Goal: Find specific fact: Find specific fact

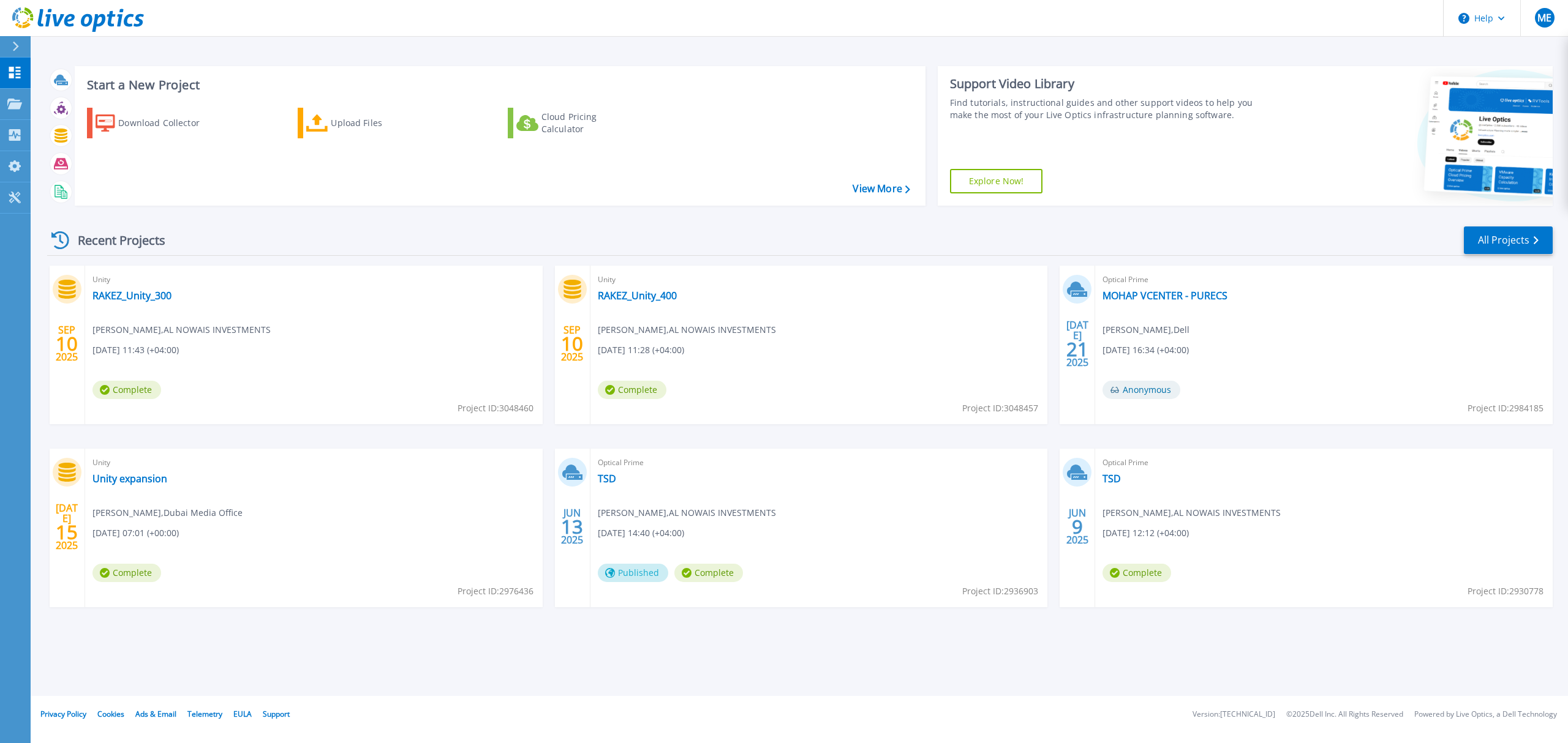
click at [510, 413] on span "Project ID: 3048460" at bounding box center [496, 408] width 76 height 14
drag, startPoint x: 455, startPoint y: 412, endPoint x: 531, endPoint y: 412, distance: 76.0
click at [531, 412] on span "Project ID: 3048460" at bounding box center [496, 408] width 76 height 14
copy span "Project ID: 3048460"
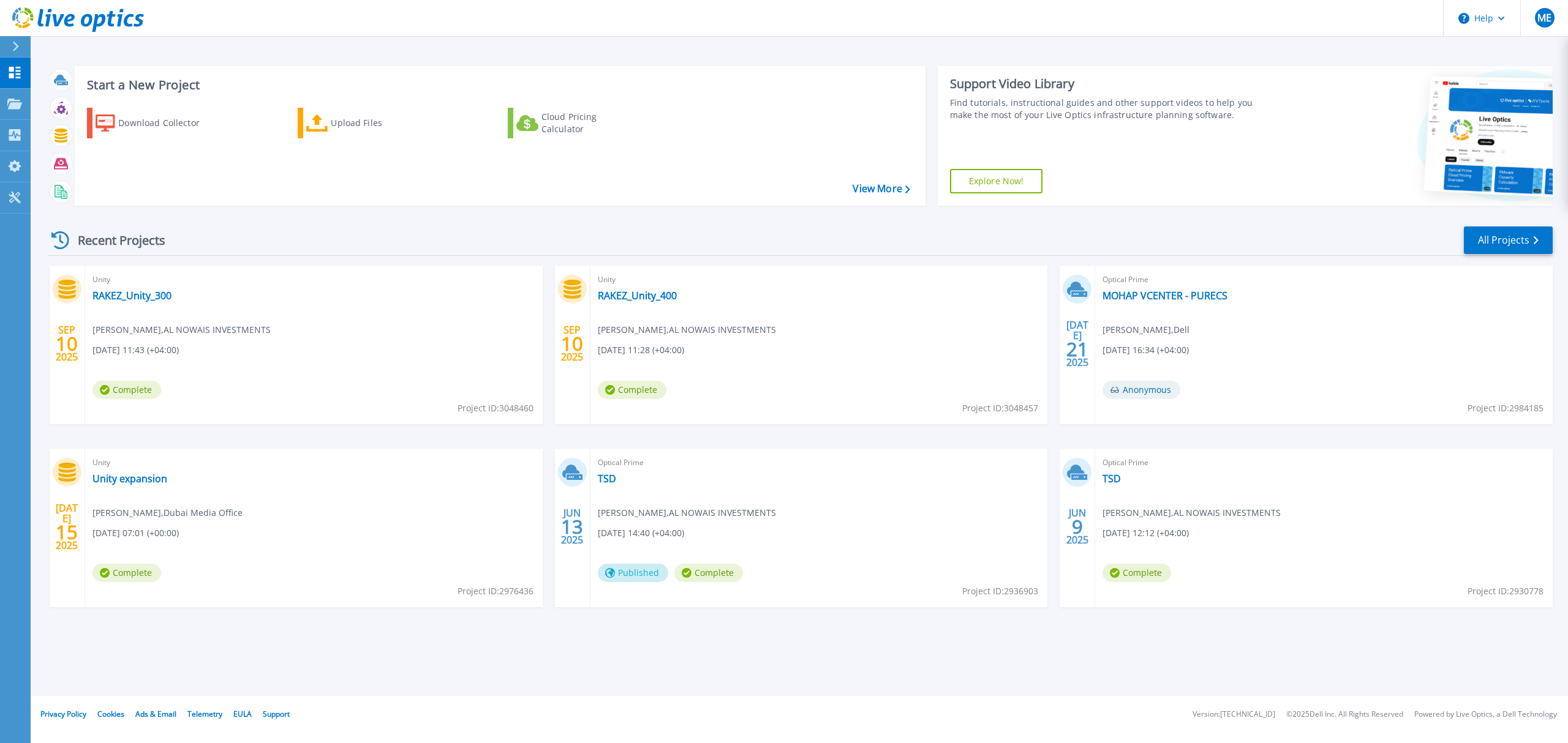
drag, startPoint x: 956, startPoint y: 409, endPoint x: 1038, endPoint y: 409, distance: 82.0
click at [1038, 409] on div "Unity RAKEZ_Unity_400 Mohamed Elkasas , AL NOWAIS INVESTMENTS 09/10/2025, 11:28…" at bounding box center [819, 344] width 458 height 158
drag, startPoint x: 1038, startPoint y: 409, endPoint x: 996, endPoint y: 413, distance: 42.2
click at [996, 413] on div "Unity RAKEZ_Unity_400 Mohamed Elkasas , AL NOWAIS INVESTMENTS 09/10/2025, 11:28…" at bounding box center [819, 344] width 458 height 158
click at [996, 413] on span "Project ID: 3048457" at bounding box center [1000, 408] width 76 height 14
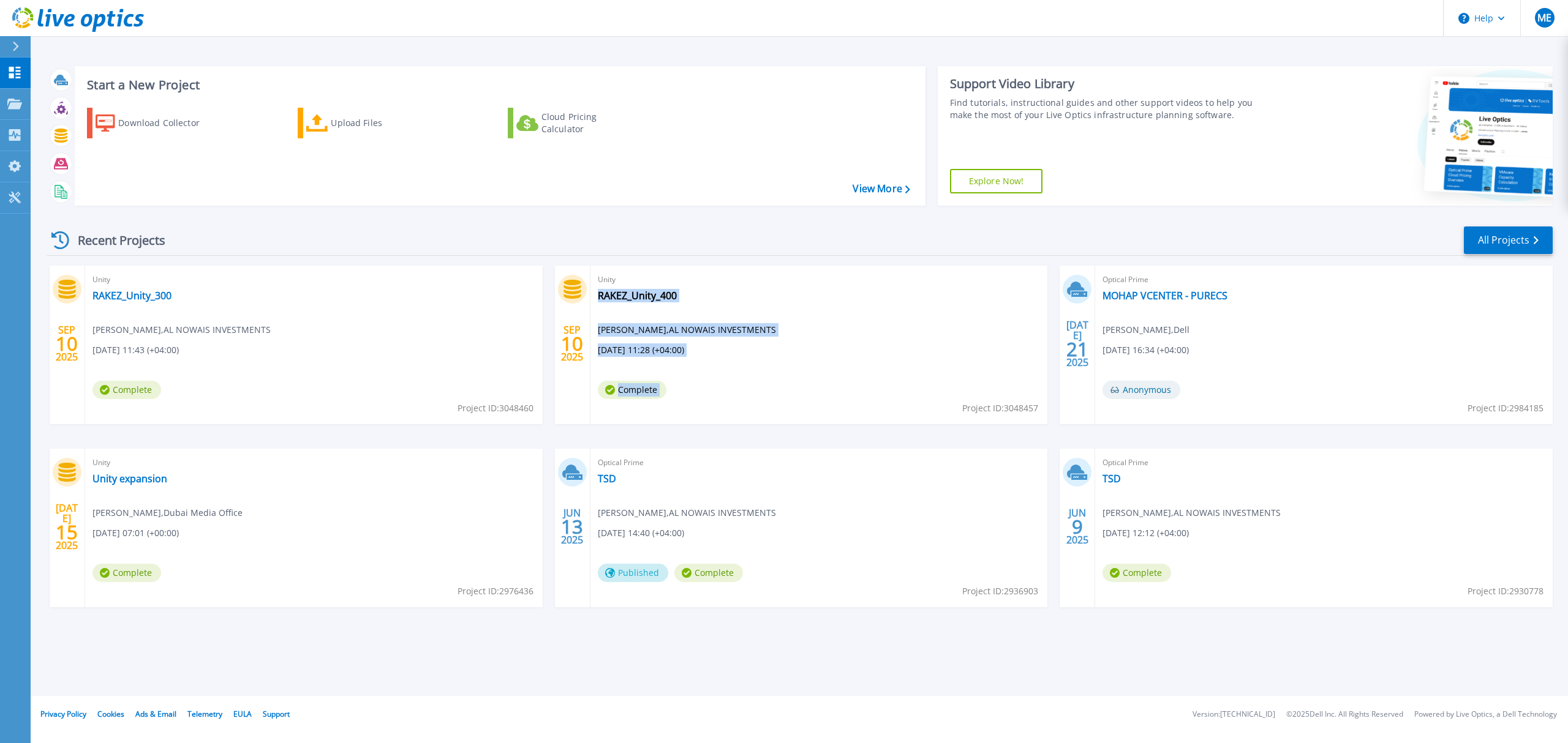
drag, startPoint x: 961, startPoint y: 407, endPoint x: 1038, endPoint y: 407, distance: 77.0
click at [1038, 407] on div "Unity RAKEZ_Unity_400 Mohamed Elkasas , AL NOWAIS INVESTMENTS 09/10/2025, 11:28…" at bounding box center [819, 344] width 458 height 158
drag, startPoint x: 963, startPoint y: 409, endPoint x: 1046, endPoint y: 412, distance: 83.1
click at [1046, 412] on div "Unity RAKEZ_Unity_400 Mohamed Elkasas , AL NOWAIS INVESTMENTS 09/10/2025, 11:28…" at bounding box center [819, 344] width 458 height 158
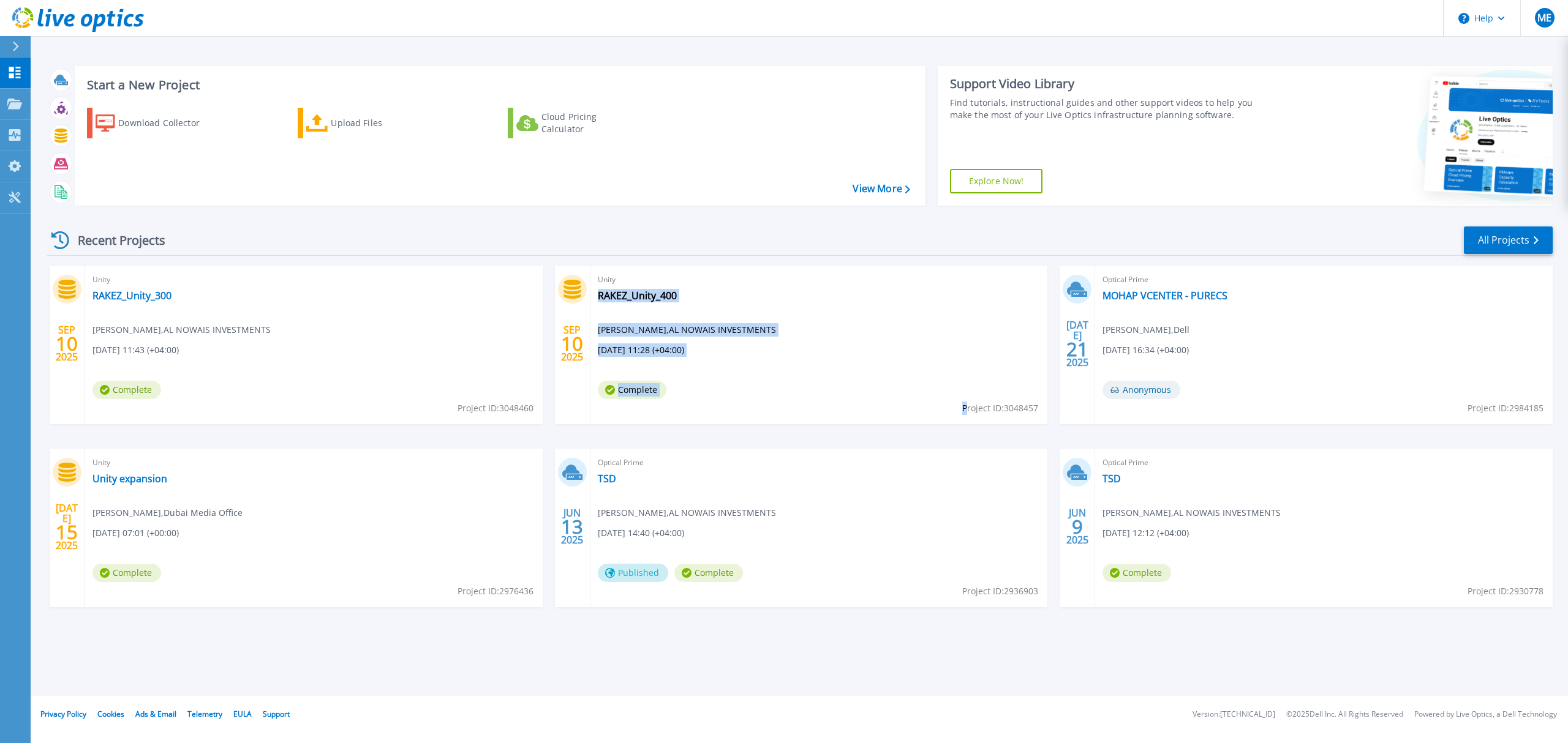
click at [966, 402] on span "Project ID: 3048457" at bounding box center [1000, 408] width 76 height 14
drag, startPoint x: 961, startPoint y: 409, endPoint x: 1039, endPoint y: 409, distance: 78.0
click at [1039, 409] on div "Unity RAKEZ_Unity_400 Mohamed Elkasas , AL NOWAIS INVESTMENTS 09/10/2025, 11:28…" at bounding box center [819, 344] width 458 height 158
drag, startPoint x: 1037, startPoint y: 407, endPoint x: 961, endPoint y: 410, distance: 76.1
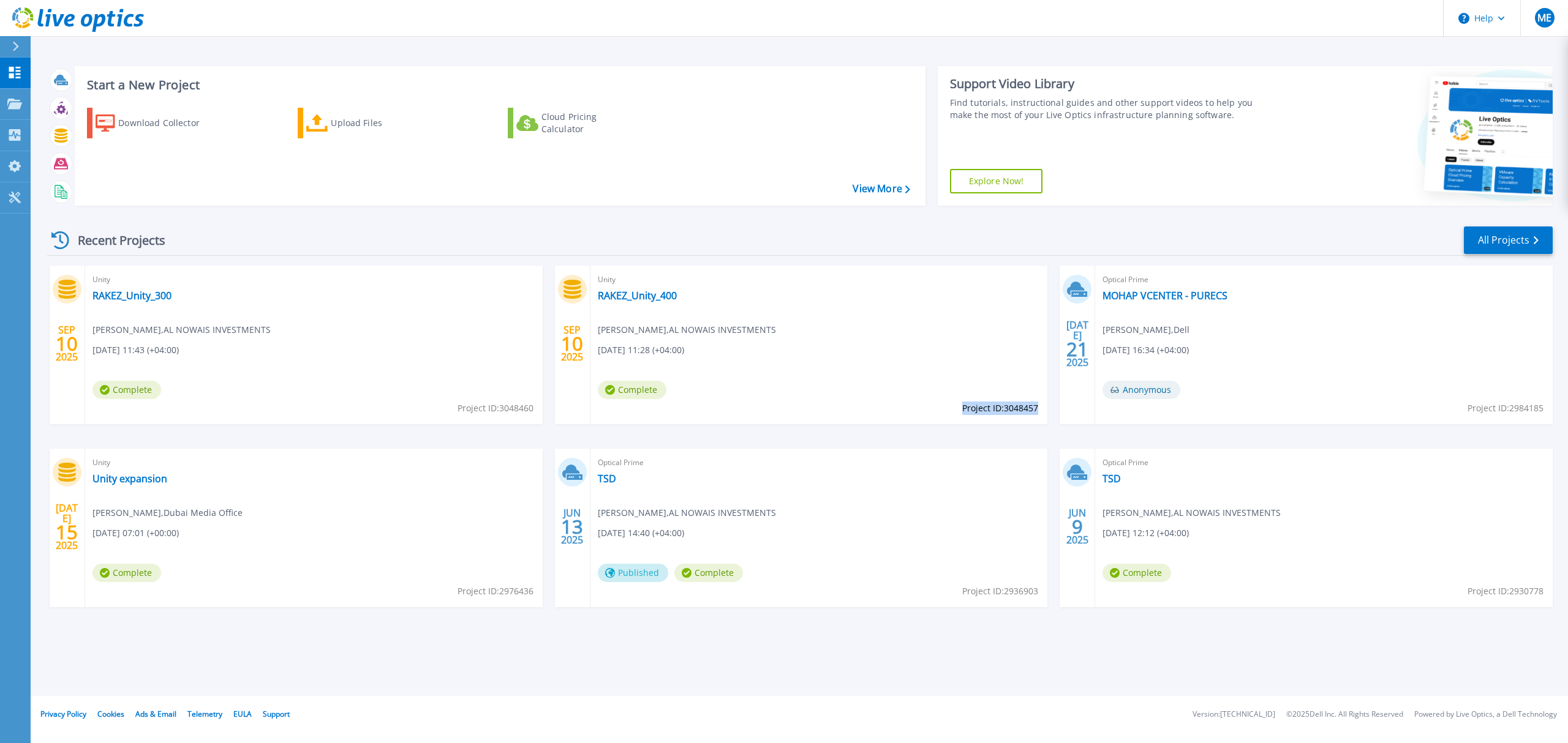
click at [962, 410] on span "Project ID: 3048457" at bounding box center [1000, 408] width 76 height 14
copy span "Project ID: 3048457"
